Goal: Task Accomplishment & Management: Complete application form

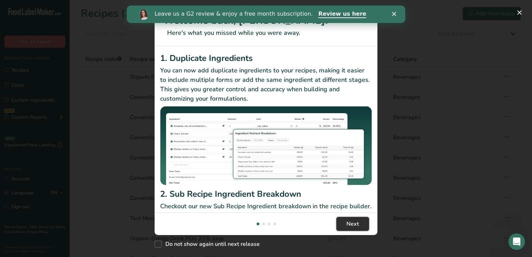
click at [358, 223] on span "Next" at bounding box center [352, 224] width 13 height 8
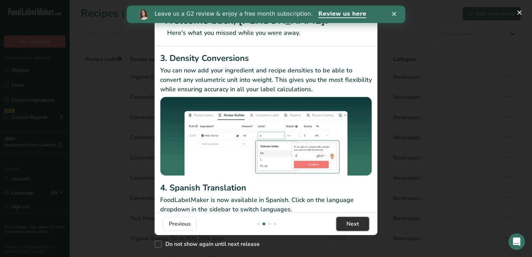
click at [358, 223] on span "Next" at bounding box center [352, 224] width 13 height 8
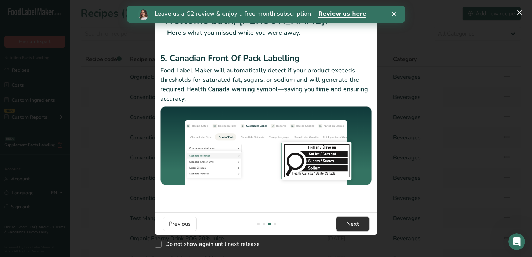
click at [358, 223] on span "Next" at bounding box center [352, 224] width 13 height 8
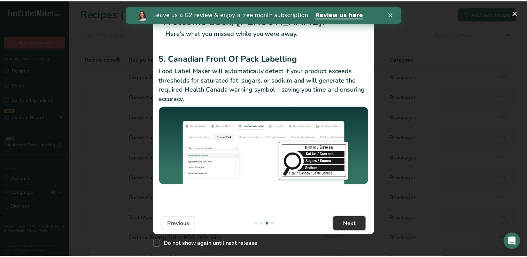
scroll to position [0, 669]
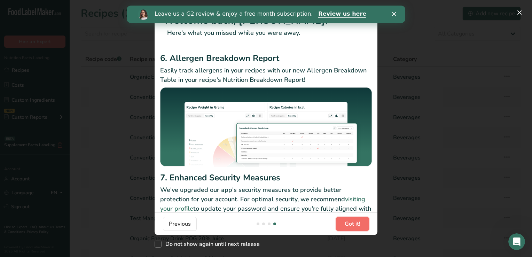
click at [358, 223] on span "Got it!" at bounding box center [353, 224] width 16 height 8
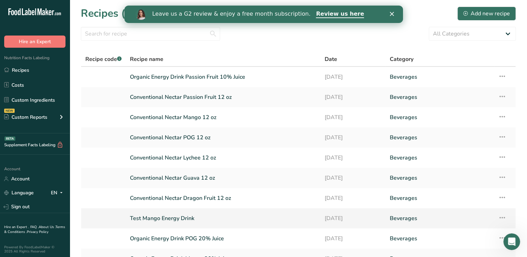
click at [164, 219] on link "Test Mango Energy Drink" at bounding box center [223, 218] width 186 height 15
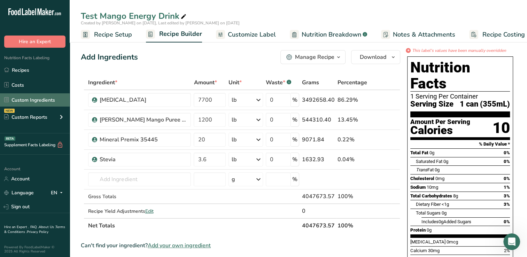
click at [28, 100] on link "Custom Ingredients" at bounding box center [35, 99] width 70 height 13
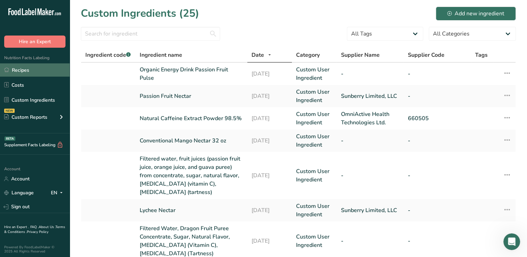
click at [26, 69] on link "Recipes" at bounding box center [35, 69] width 70 height 13
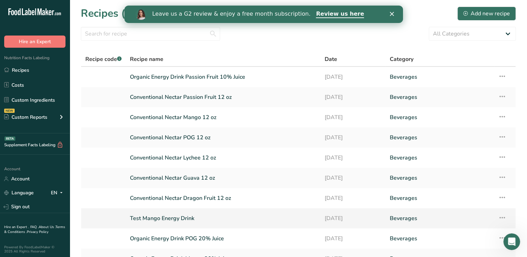
click at [169, 218] on link "Test Mango Energy Drink" at bounding box center [223, 218] width 186 height 15
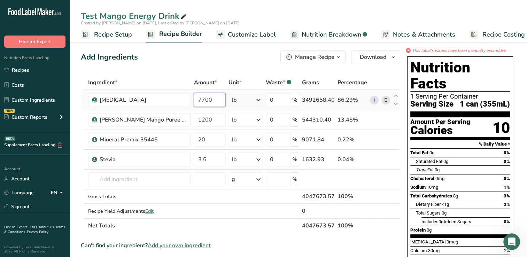
click at [220, 102] on input "7700" at bounding box center [210, 100] width 32 height 14
type input "7"
type input "7570"
click at [261, 100] on div "Ingredient * Amount * Unit * Waste * .a-a{fill:#347362;}.b-a{fill:#fff;} Grams …" at bounding box center [240, 154] width 319 height 158
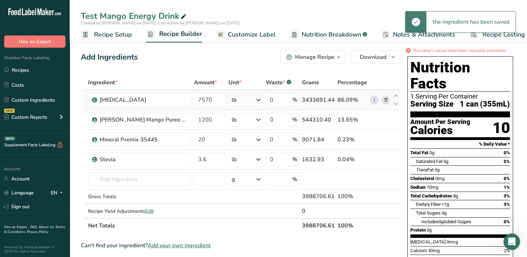
click at [260, 100] on icon at bounding box center [258, 100] width 8 height 13
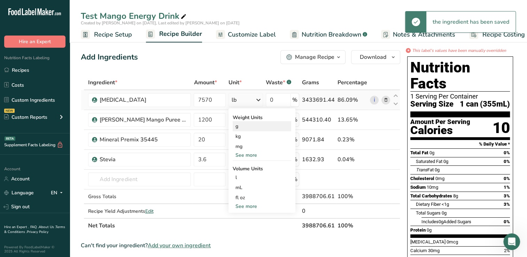
click at [237, 127] on div "g" at bounding box center [262, 126] width 58 height 10
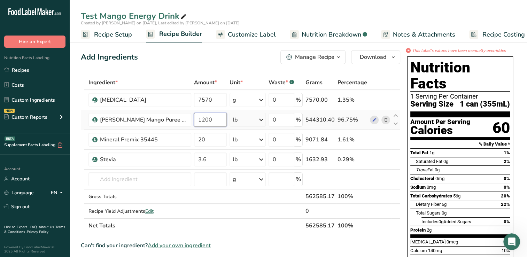
click at [214, 119] on input "1200" at bounding box center [210, 120] width 33 height 14
type input "1"
type input "270"
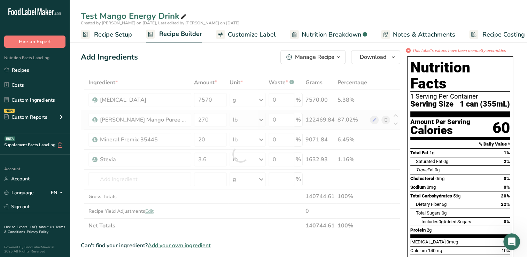
click at [262, 119] on div "Ingredient * Amount * Unit * Waste * .a-a{fill:#347362;}.b-a{fill:#fff;} Grams …" at bounding box center [240, 154] width 319 height 158
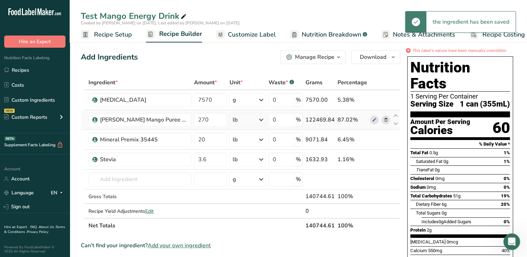
click at [262, 119] on icon at bounding box center [261, 120] width 8 height 13
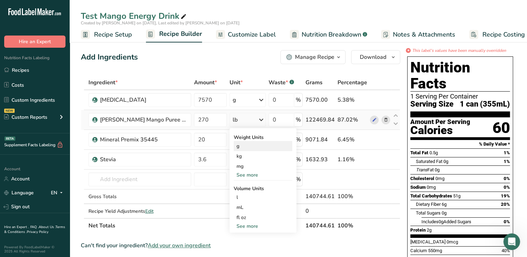
click at [240, 146] on div "g" at bounding box center [263, 146] width 58 height 10
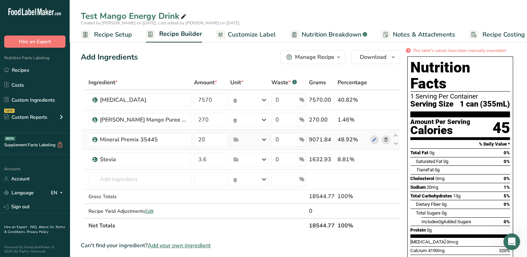
click at [263, 139] on icon at bounding box center [264, 139] width 8 height 13
click at [242, 165] on div "g" at bounding box center [263, 166] width 58 height 10
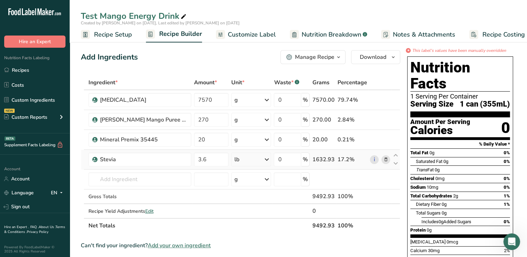
click at [267, 158] on icon at bounding box center [266, 159] width 8 height 13
click at [242, 185] on div "g" at bounding box center [264, 186] width 58 height 10
click at [99, 178] on input "text" at bounding box center [139, 179] width 103 height 14
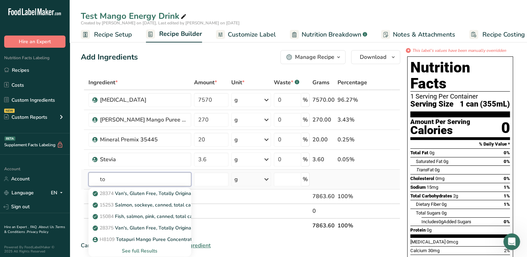
type input "t"
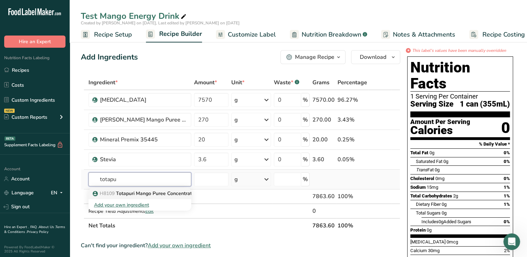
type input "totapu"
click at [143, 193] on p "H8109 Totapuri Mango Puree Concentrate Conventional" at bounding box center [159, 193] width 131 height 7
type input "Totapuri Mango Puree Concentrate Conventional"
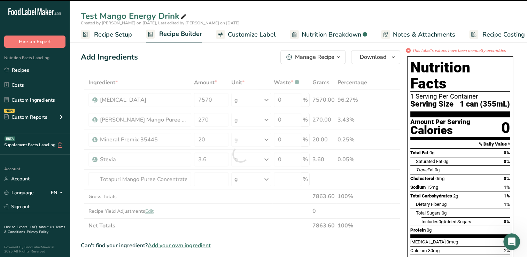
type input "0"
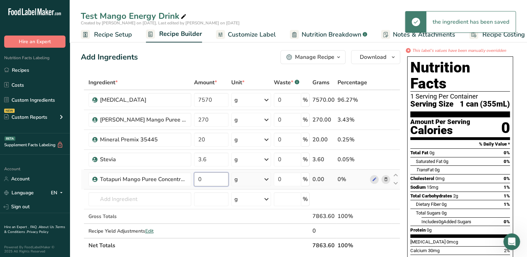
click at [213, 179] on input "0" at bounding box center [211, 179] width 35 height 14
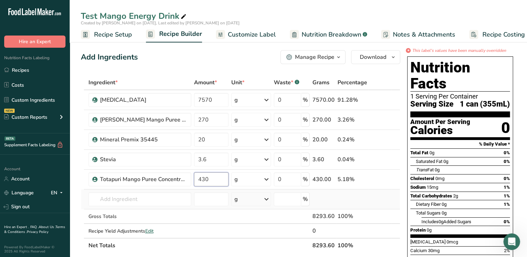
type input "430"
click at [335, 196] on div "Ingredient * Amount * Unit * Waste * .a-a{fill:#347362;}.b-a{fill:#fff;} Grams …" at bounding box center [240, 164] width 319 height 178
click at [324, 56] on div "Manage Recipe" at bounding box center [314, 57] width 39 height 8
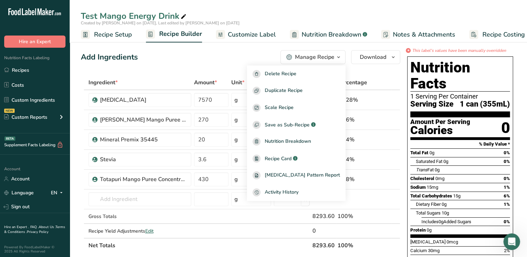
click at [239, 56] on div "Add Ingredients Manage Recipe Delete Recipe Duplicate Recipe Scale Recipe Save …" at bounding box center [240, 57] width 319 height 14
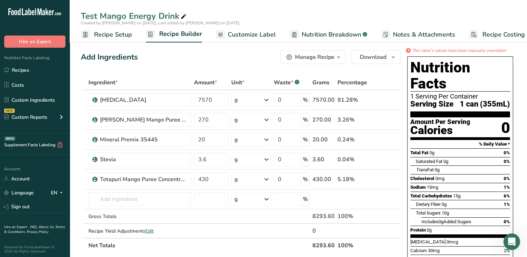
click at [314, 58] on div "Manage Recipe" at bounding box center [314, 57] width 39 height 8
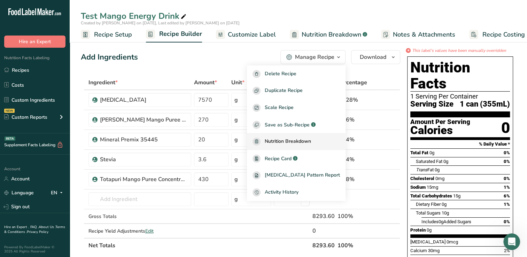
click at [302, 139] on span "Nutrition Breakdown" at bounding box center [288, 142] width 46 height 8
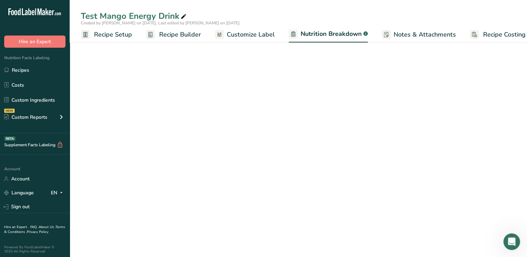
select select "Calories"
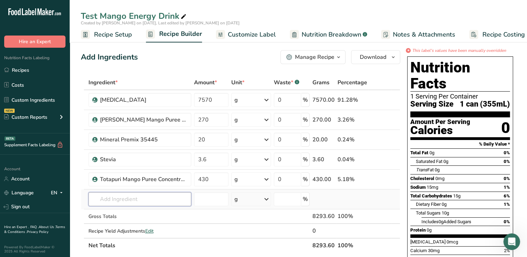
click at [98, 201] on input "text" at bounding box center [139, 199] width 103 height 14
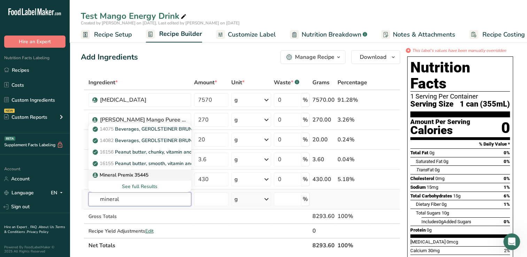
type input "mineral"
click at [124, 173] on p "Mineral Premix 35445" at bounding box center [121, 174] width 54 height 7
type input "Mineral Premix 35445"
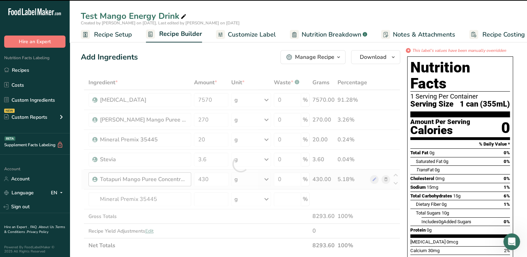
type input "0"
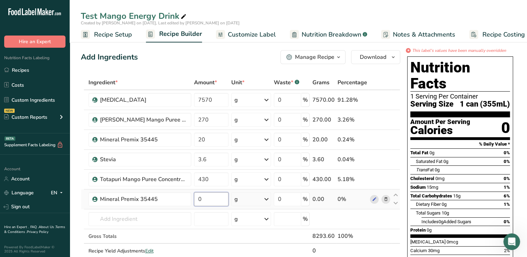
click at [210, 200] on input "0" at bounding box center [211, 199] width 35 height 14
type input "4"
click at [353, 216] on div "Ingredient * Amount * Unit * Waste * .a-a{fill:#347362;}.b-a{fill:#fff;} Grams …" at bounding box center [240, 173] width 319 height 197
click at [103, 219] on input "text" at bounding box center [139, 219] width 103 height 14
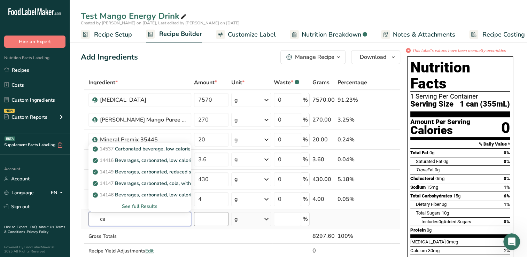
type input "c"
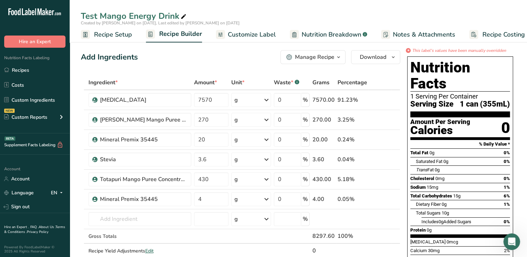
click at [326, 32] on span "Nutrition Breakdown" at bounding box center [332, 34] width 60 height 9
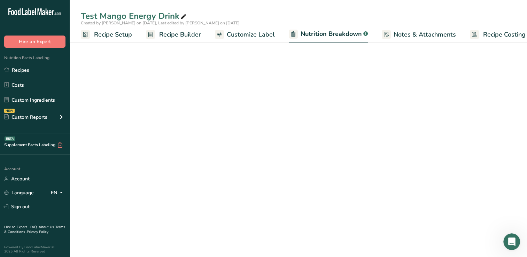
scroll to position [0, 9]
select select "Calories"
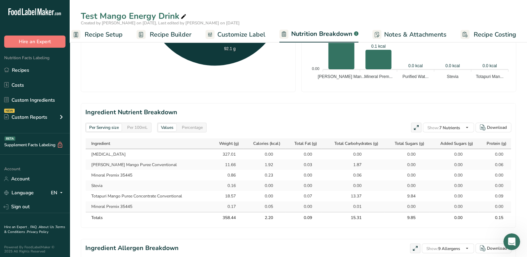
scroll to position [262, 0]
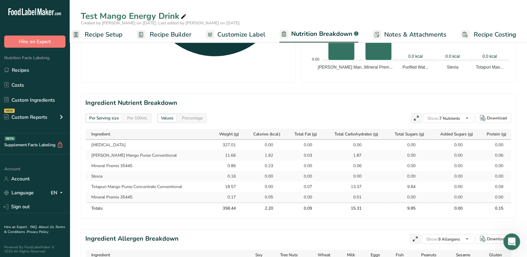
drag, startPoint x: 99, startPoint y: 133, endPoint x: 314, endPoint y: 186, distance: 220.8
click at [314, 186] on table "Ingredient Weight (g) Calories (kcal) Total Fat (g) Total Carbohydrates (g) Tot…" at bounding box center [298, 170] width 426 height 85
click at [258, 92] on div "Per Serving size Per 100mL Download Total Calories 2.2 kcal Total Carbs 15.3 g …" at bounding box center [298, 57] width 435 height 542
drag, startPoint x: 88, startPoint y: 132, endPoint x: 515, endPoint y: 210, distance: 433.9
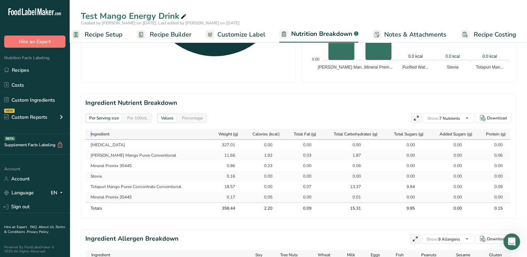
click at [515, 210] on section "Ingredient Nutrient Breakdown Per Serving size Per 100mL Values Percentage Show…" at bounding box center [298, 156] width 435 height 125
drag, startPoint x: 515, startPoint y: 210, endPoint x: 260, endPoint y: 93, distance: 279.7
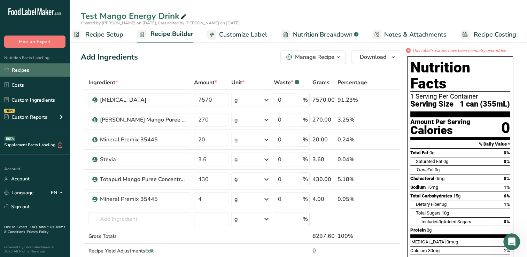
click at [22, 69] on link "Recipes" at bounding box center [35, 69] width 70 height 13
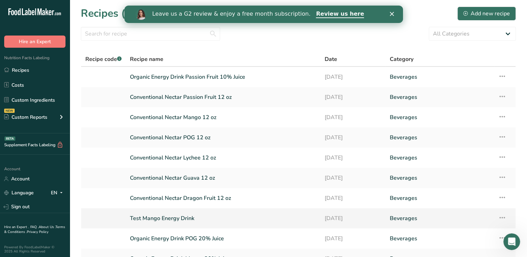
click at [181, 214] on link "Test Mango Energy Drink" at bounding box center [223, 218] width 186 height 15
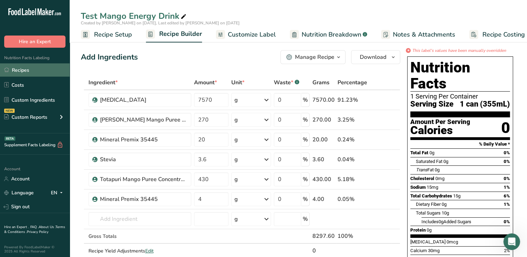
click at [28, 69] on link "Recipes" at bounding box center [35, 69] width 70 height 13
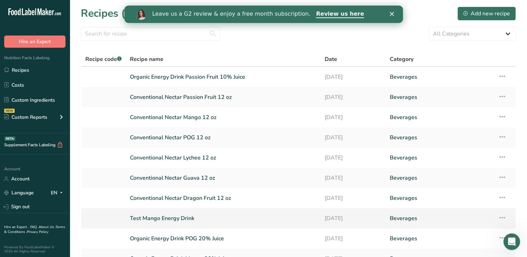
click at [501, 217] on icon at bounding box center [502, 217] width 8 height 13
drag, startPoint x: 451, startPoint y: 250, endPoint x: 362, endPoint y: 206, distance: 99.7
click at [362, 206] on td "[DATE]" at bounding box center [352, 198] width 65 height 20
click at [500, 217] on icon at bounding box center [502, 217] width 8 height 13
click at [448, 249] on span "Delete Recipe" at bounding box center [441, 250] width 32 height 8
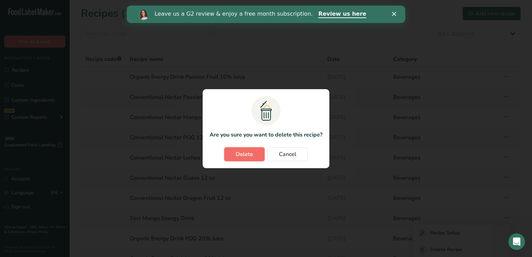
click at [239, 151] on span "Delete" at bounding box center [244, 154] width 17 height 8
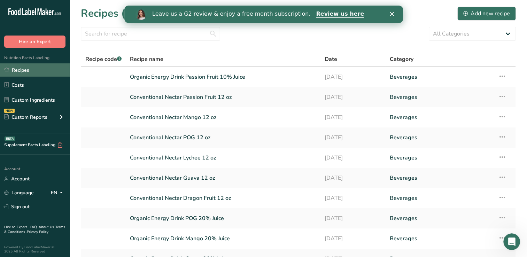
click at [18, 68] on link "Recipes" at bounding box center [35, 69] width 70 height 13
click at [16, 72] on link "Recipes" at bounding box center [35, 69] width 70 height 13
click at [31, 68] on link "Recipes" at bounding box center [35, 69] width 70 height 13
click at [480, 13] on div "Add new recipe" at bounding box center [486, 13] width 47 height 8
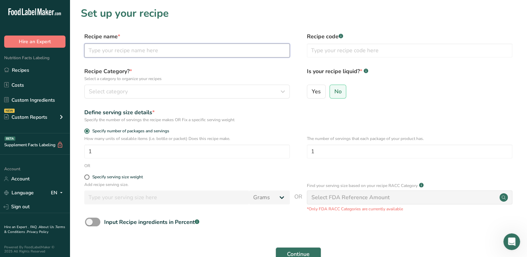
click at [104, 49] on input "text" at bounding box center [186, 51] width 205 height 14
type input "Test Mango Energy Drink 15% Juice"
click at [316, 91] on span "Yes" at bounding box center [316, 91] width 9 height 7
click at [312, 91] on input "Yes" at bounding box center [309, 91] width 5 height 5
radio input "true"
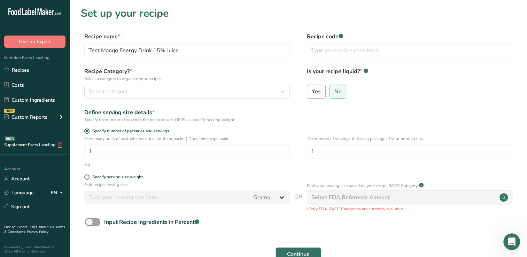
radio input "false"
select select "22"
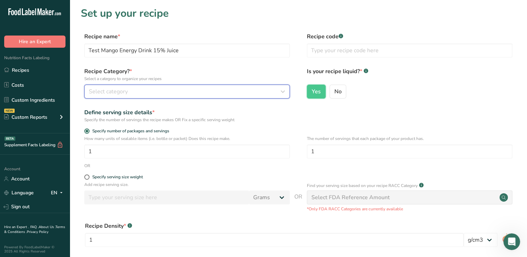
click at [283, 92] on icon "button" at bounding box center [283, 91] width 8 height 13
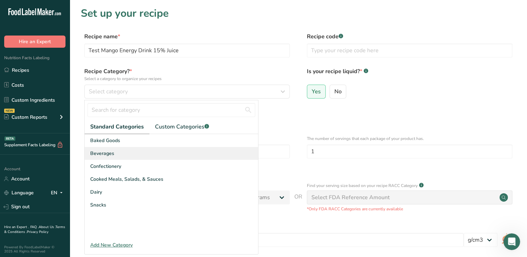
click at [118, 153] on div "Beverages" at bounding box center [171, 153] width 173 height 13
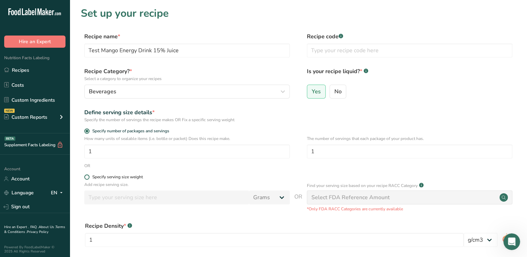
click at [87, 177] on span at bounding box center [86, 176] width 5 height 5
click at [87, 177] on input "Specify serving size weight" at bounding box center [86, 177] width 5 height 5
radio input "true"
radio input "false"
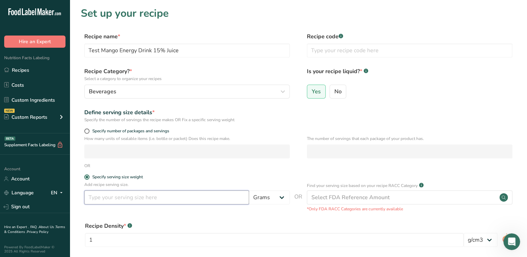
click at [95, 197] on input "number" at bounding box center [166, 197] width 165 height 14
type input "355"
click at [282, 197] on select "Grams kg mg mcg lb oz l mL fl oz tbsp tsp cup qt gallon" at bounding box center [269, 197] width 41 height 14
select select "17"
click at [249, 190] on select "Grams kg mg mcg lb oz l mL fl oz tbsp tsp cup qt gallon" at bounding box center [269, 197] width 41 height 14
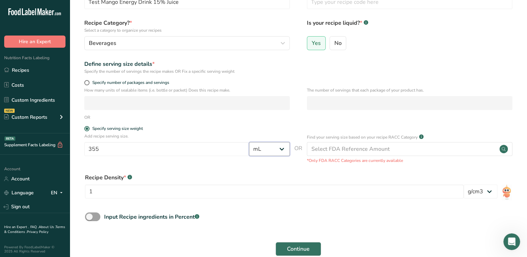
scroll to position [59, 0]
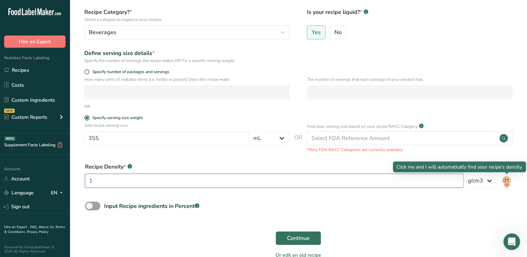
drag, startPoint x: 507, startPoint y: 179, endPoint x: 399, endPoint y: 184, distance: 108.1
click at [399, 184] on input "1" at bounding box center [274, 181] width 378 height 14
click at [507, 181] on img at bounding box center [506, 182] width 10 height 16
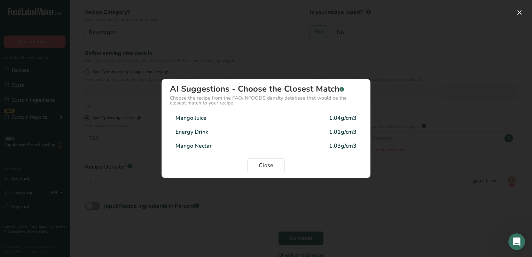
click at [197, 147] on div "Mango Nectar" at bounding box center [193, 146] width 36 height 8
type input "1.03"
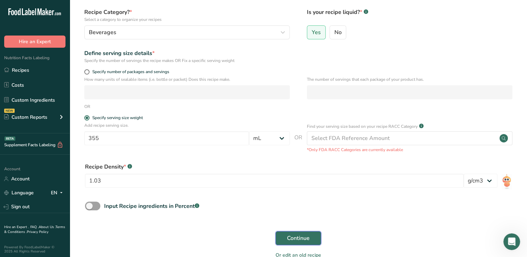
click at [294, 238] on span "Continue" at bounding box center [298, 238] width 23 height 8
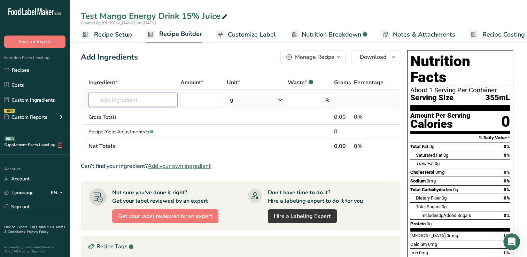
click at [107, 101] on input "text" at bounding box center [132, 100] width 89 height 14
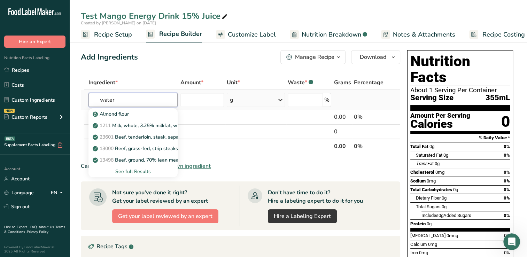
type input "water"
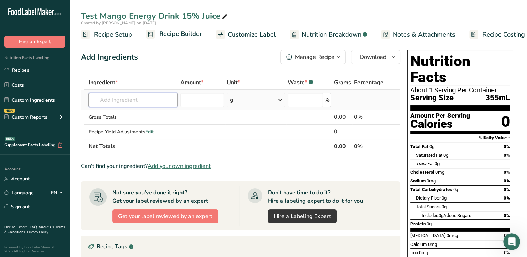
click at [100, 102] on input "text" at bounding box center [132, 100] width 89 height 14
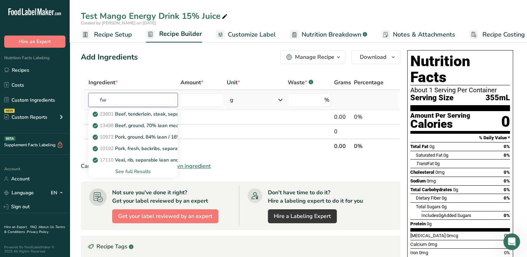
type input "f"
type input "wat"
click at [117, 112] on p "Water, bottled" at bounding box center [113, 113] width 38 height 7
type input "Water, bottled"
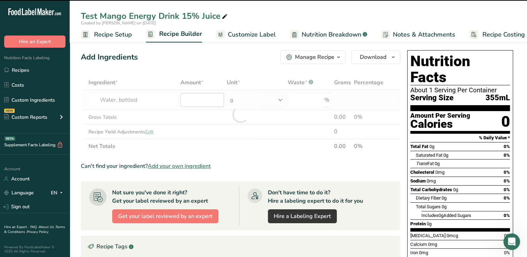
type input "0"
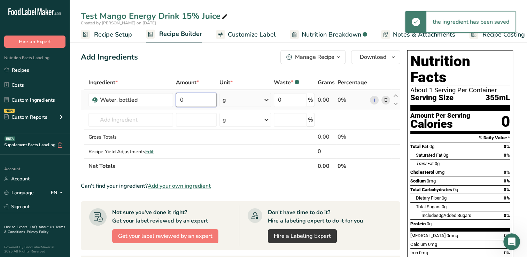
click at [186, 101] on input "0" at bounding box center [196, 100] width 40 height 14
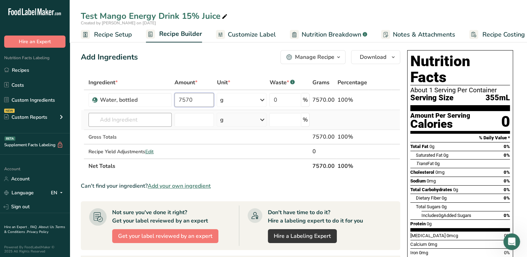
type input "7570"
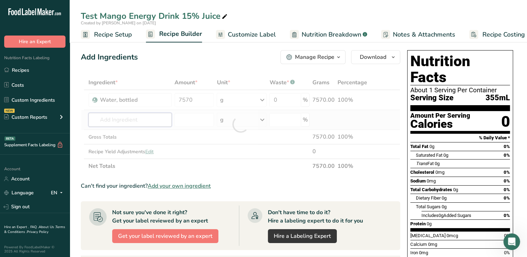
click at [97, 120] on div "Ingredient * Amount * Unit * Waste * .a-a{fill:#347362;}.b-a{fill:#fff;} Grams …" at bounding box center [240, 124] width 319 height 98
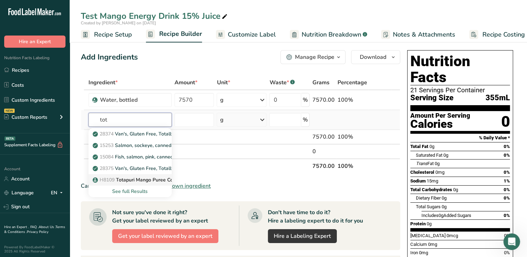
type input "tot"
click at [149, 179] on p "H8109 Totapuri Mango Puree Concentrate Conventional" at bounding box center [159, 179] width 131 height 7
type input "Totapuri Mango Puree Concentrate Conventional"
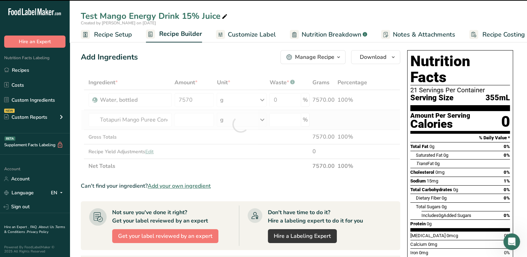
type input "0"
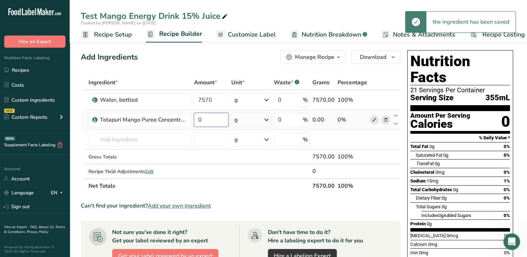
click at [206, 119] on input "0" at bounding box center [211, 120] width 35 height 14
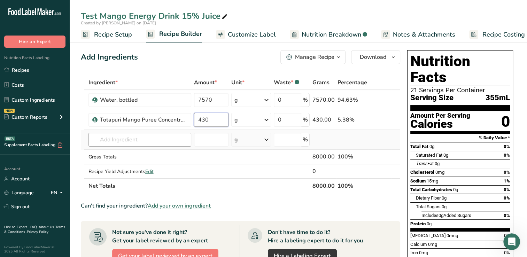
type input "430"
click at [103, 139] on div "Ingredient * Amount * Unit * Waste * .a-a{fill:#347362;}.b-a{fill:#fff;} Grams …" at bounding box center [240, 134] width 319 height 118
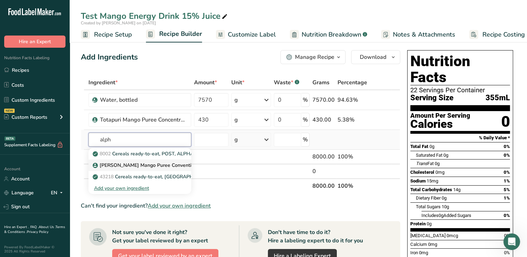
type input "alph"
click at [140, 164] on p "[PERSON_NAME] Mango Puree Conventional" at bounding box center [147, 165] width 107 height 7
type input "[PERSON_NAME] Mango Puree Conventional"
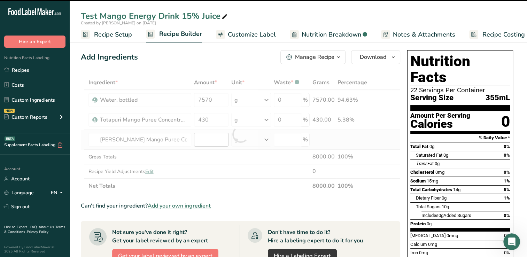
type input "0"
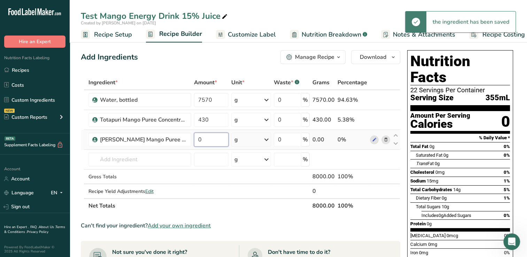
click at [208, 140] on input "0" at bounding box center [211, 140] width 35 height 14
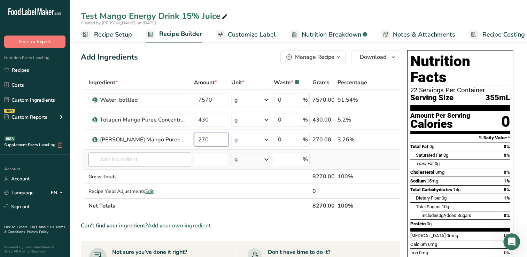
type input "270"
click at [100, 161] on div "Ingredient * Amount * Unit * Waste * .a-a{fill:#347362;}.b-a{fill:#fff;} Grams …" at bounding box center [240, 144] width 319 height 138
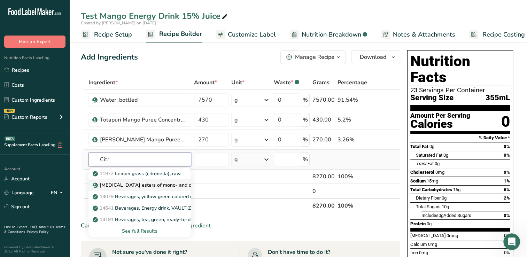
type input "Citr"
click at [125, 183] on p "[MEDICAL_DATA] esters of mono- and diglycerides of fatty acids (E472c)" at bounding box center [179, 184] width 170 height 7
type input "[MEDICAL_DATA] esters of mono- and diglycerides of fatty acids (E472c)"
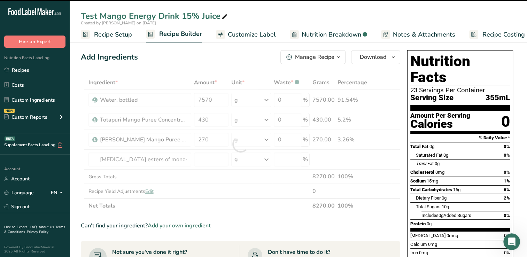
type input "0"
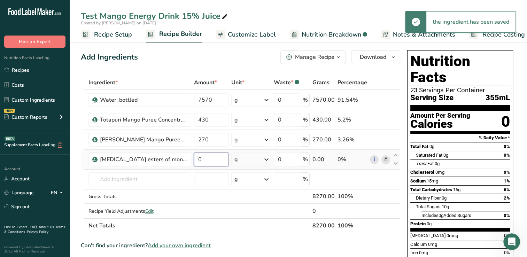
click at [208, 157] on input "0" at bounding box center [211, 160] width 35 height 14
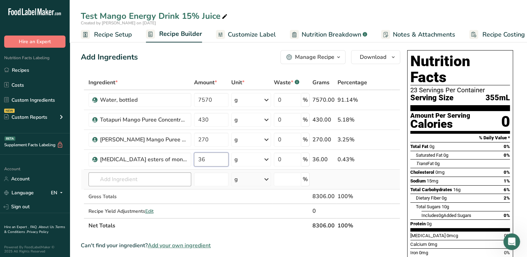
type input "36"
click at [103, 180] on div "Ingredient * Amount * Unit * Waste * .a-a{fill:#347362;}.b-a{fill:#fff;} Grams …" at bounding box center [240, 154] width 319 height 158
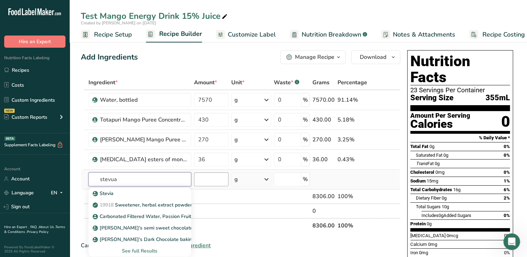
type input "stevua"
click at [201, 178] on input "number" at bounding box center [211, 179] width 35 height 14
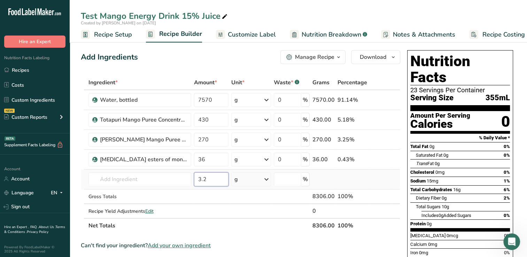
type input "3.199999"
click at [126, 180] on input "text" at bounding box center [139, 179] width 103 height 14
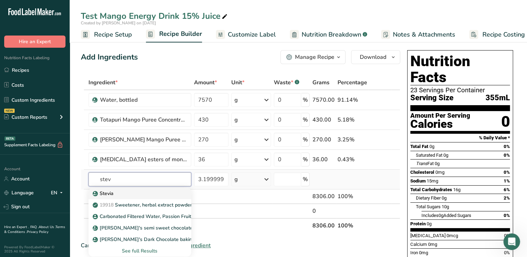
type input "stev"
click at [104, 193] on p "Stevia" at bounding box center [103, 193] width 19 height 7
type input "Stevia"
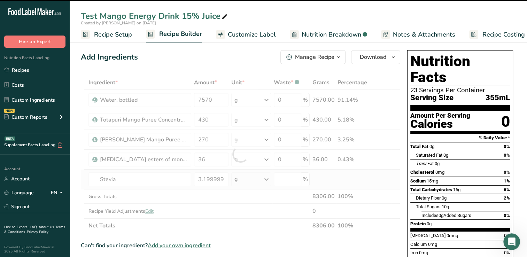
type input "0"
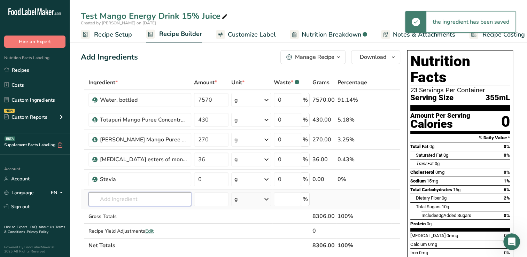
click at [94, 200] on input "text" at bounding box center [139, 199] width 103 height 14
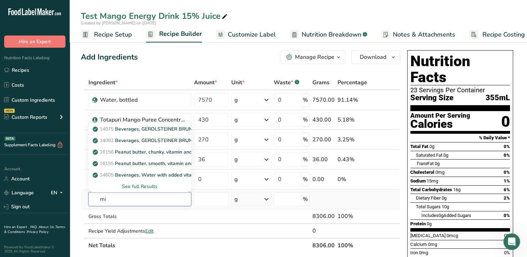
type input "m"
type input "c"
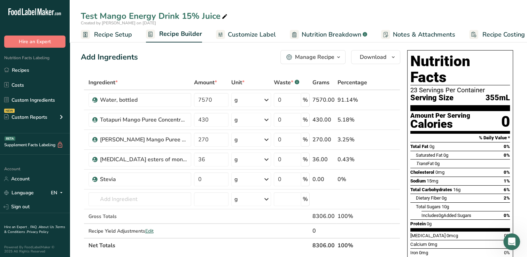
click at [334, 34] on span "Nutrition Breakdown" at bounding box center [332, 34] width 60 height 9
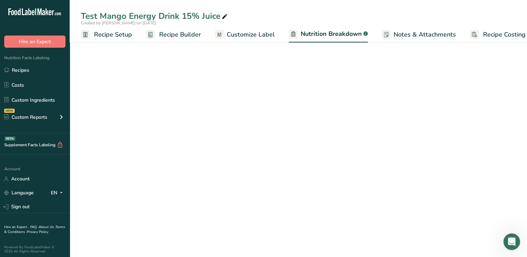
scroll to position [0, 9]
select select "Calories"
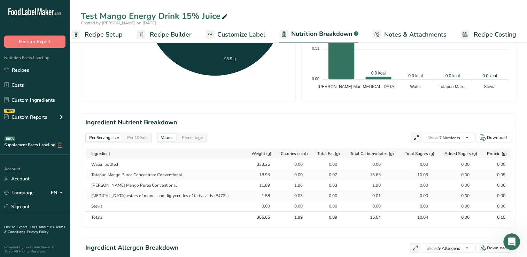
scroll to position [0, 0]
